Goal: Task Accomplishment & Management: Manage account settings

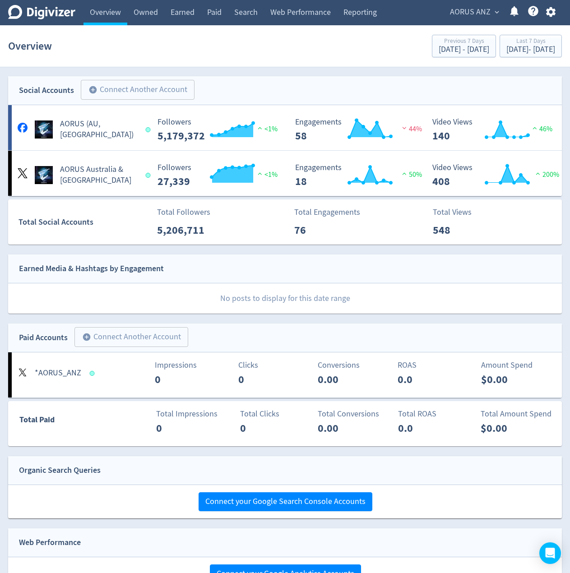
click at [468, 14] on span "AORUS ANZ" at bounding box center [470, 12] width 41 height 14
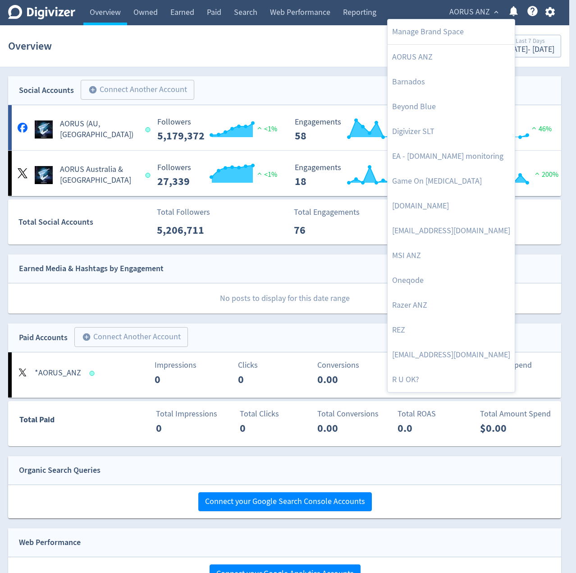
click at [259, 71] on div at bounding box center [288, 286] width 576 height 573
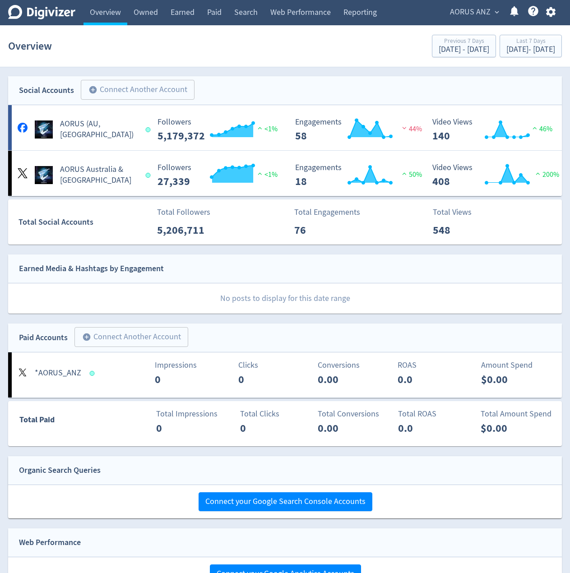
click at [496, 14] on span "expand_more" at bounding box center [496, 12] width 8 height 8
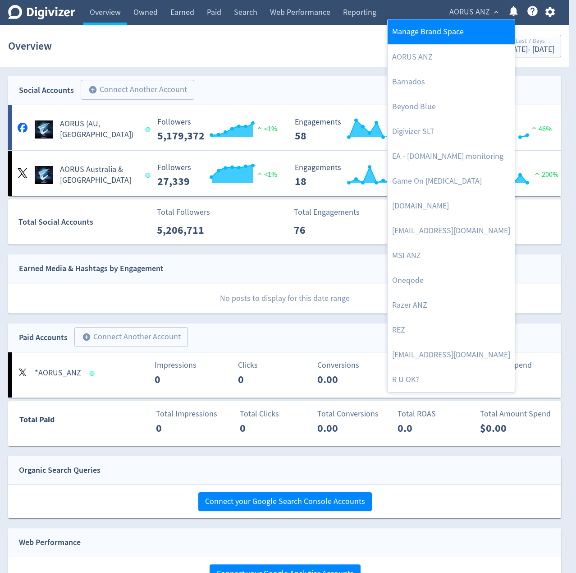
click at [421, 32] on link "Manage Brand Space" at bounding box center [451, 31] width 127 height 25
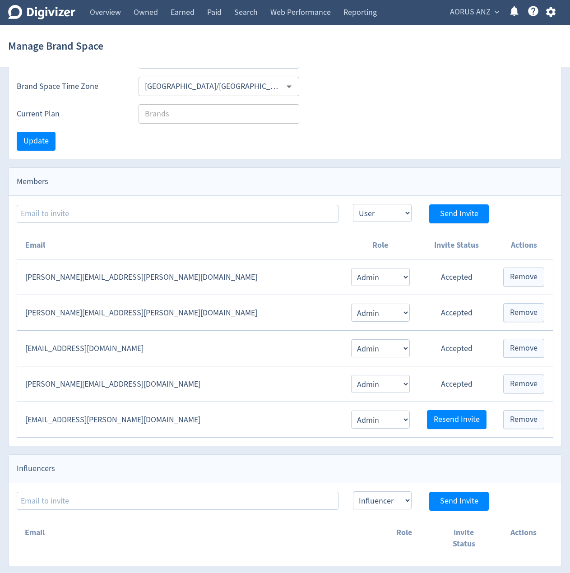
scroll to position [63, 0]
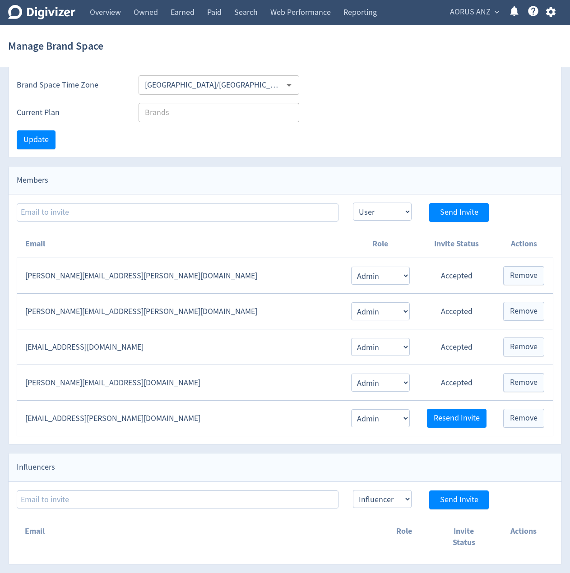
click at [183, 467] on div "Influencers" at bounding box center [285, 467] width 552 height 28
click at [144, 466] on div "Influencers" at bounding box center [285, 467] width 552 height 28
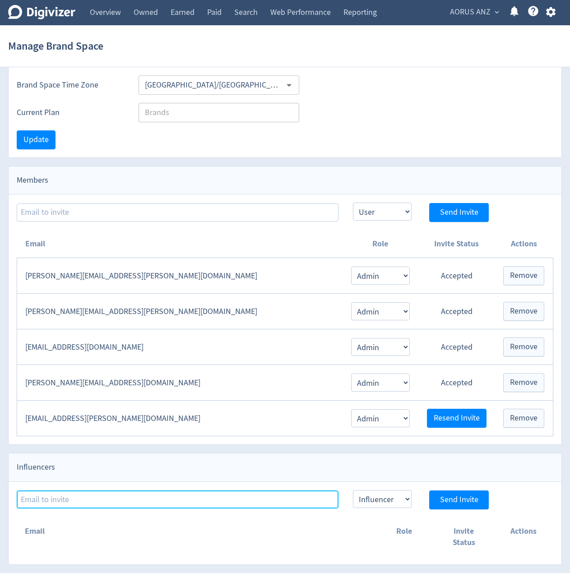
click at [119, 501] on input at bounding box center [178, 499] width 322 height 18
type input "[EMAIL_ADDRESS][DOMAIN_NAME]"
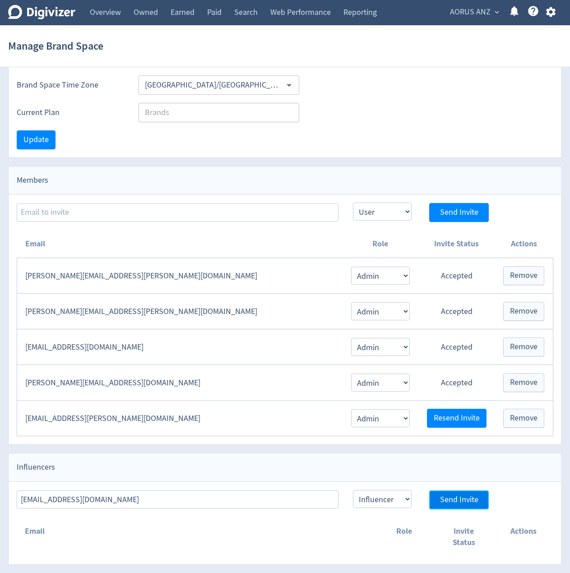
click at [440, 501] on span "Send Invite" at bounding box center [459, 500] width 38 height 8
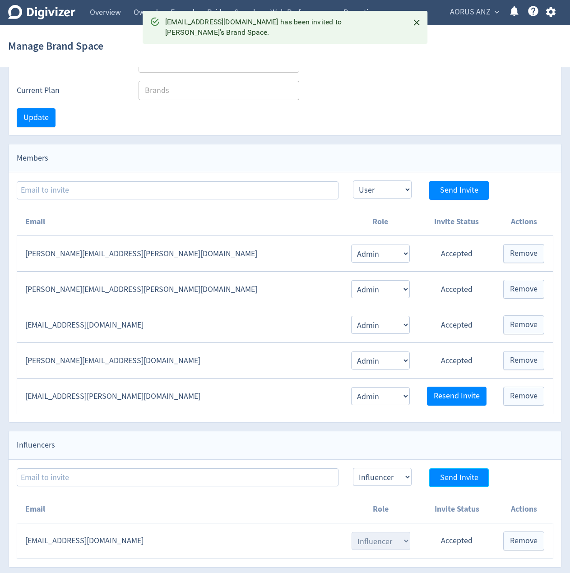
scroll to position [87, 0]
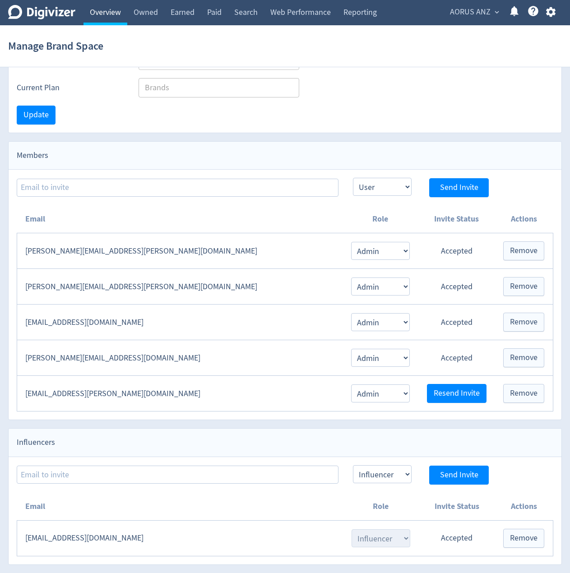
click at [111, 16] on link "Overview" at bounding box center [105, 12] width 44 height 25
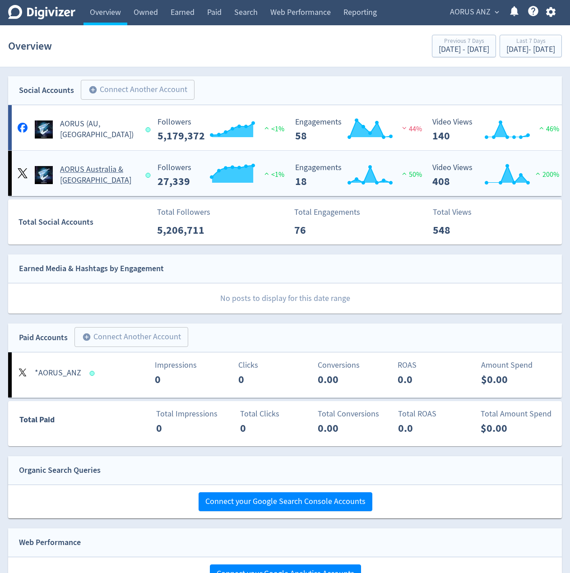
click at [277, 157] on div "Created with Highcharts 10.3.3 Followers 27,339 <1%" at bounding box center [218, 171] width 138 height 31
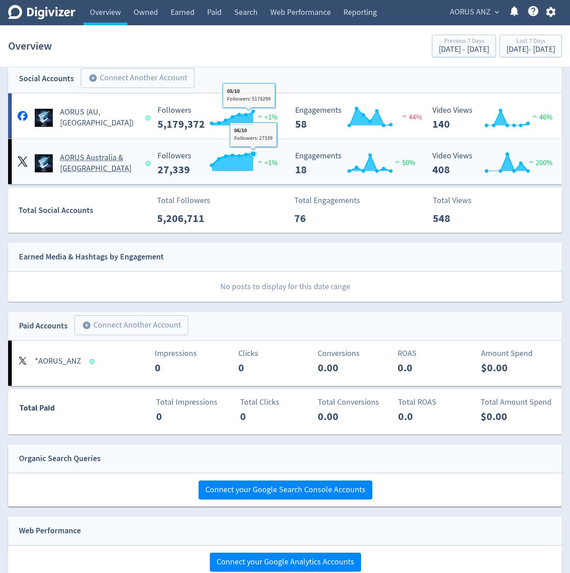
scroll to position [66, 0]
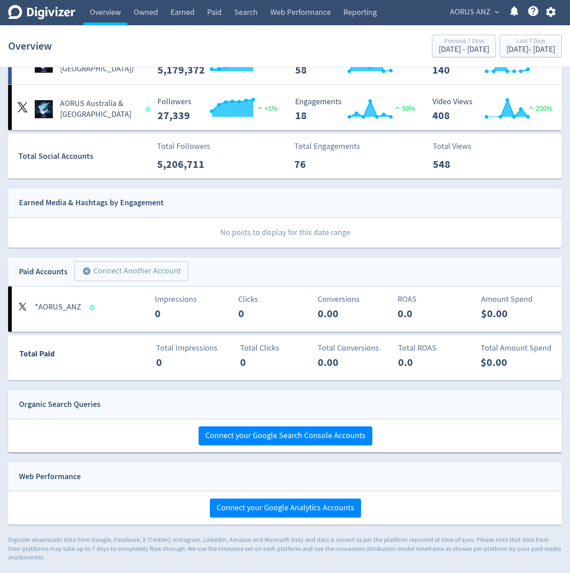
click at [229, 304] on div "Clicks 0" at bounding box center [241, 307] width 92 height 28
